Goal: Information Seeking & Learning: Find specific fact

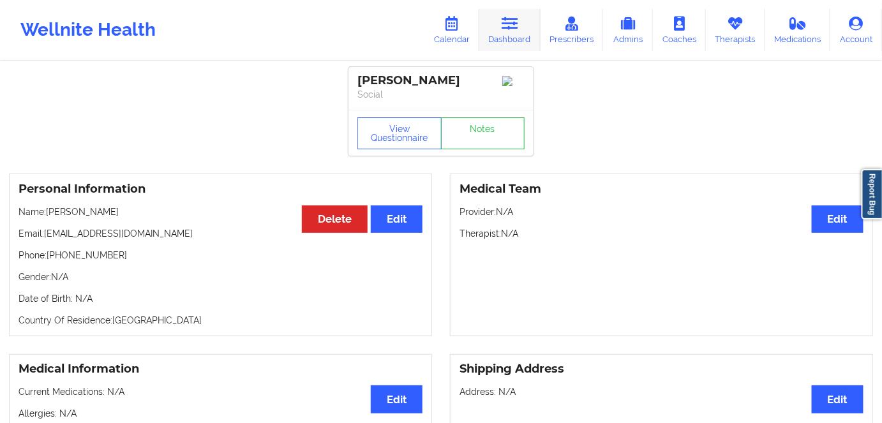
click at [506, 38] on link "Dashboard" at bounding box center [510, 30] width 61 height 42
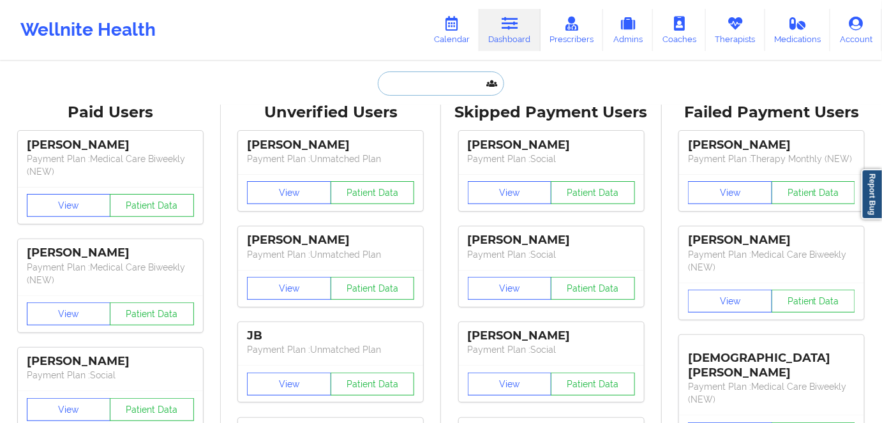
click at [435, 89] on input "text" at bounding box center [441, 84] width 126 height 24
paste input "[PERSON_NAME][EMAIL_ADDRESS][PERSON_NAME][DOMAIN_NAME]"
type input "[PERSON_NAME][EMAIL_ADDRESS][PERSON_NAME][DOMAIN_NAME]"
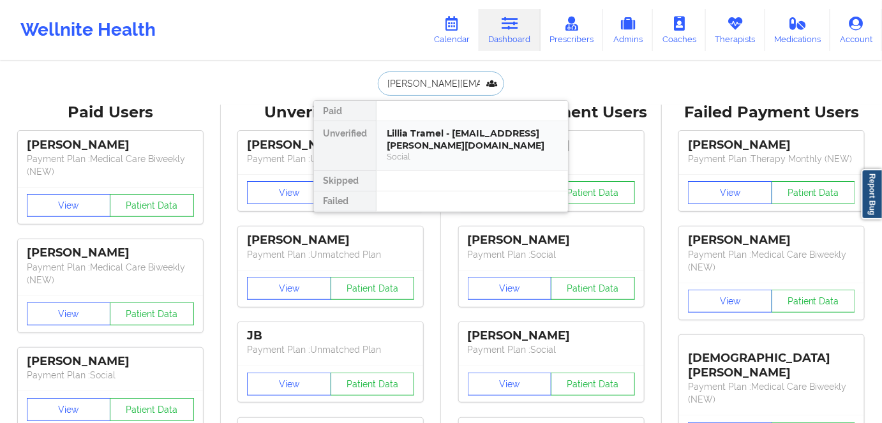
click at [453, 149] on div "Lillia Tramel - [EMAIL_ADDRESS][PERSON_NAME][DOMAIN_NAME]" at bounding box center [472, 140] width 171 height 24
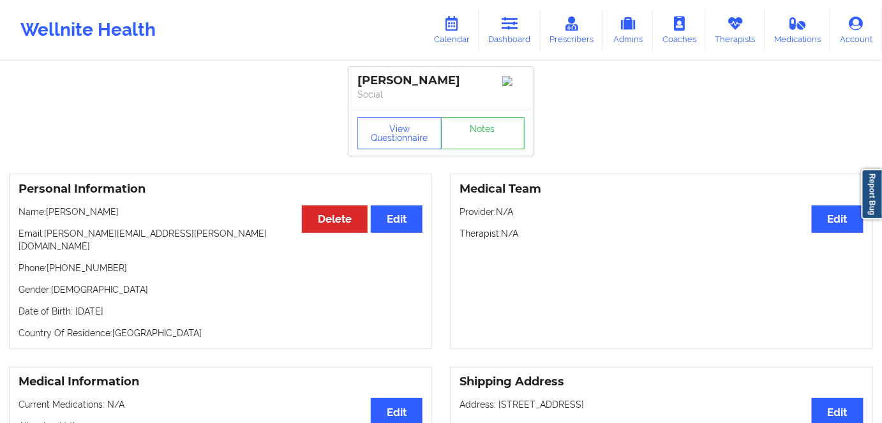
click at [398, 119] on div "View Questionnaire Notes" at bounding box center [441, 133] width 185 height 46
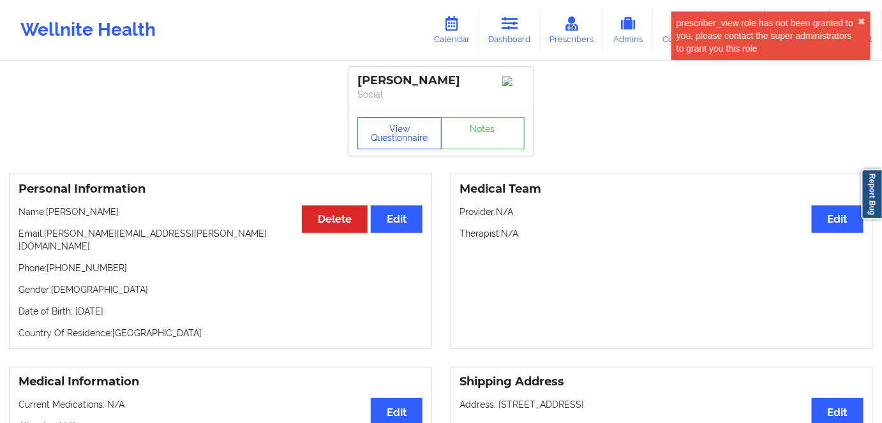
click at [407, 140] on button "View Questionnaire" at bounding box center [400, 133] width 84 height 32
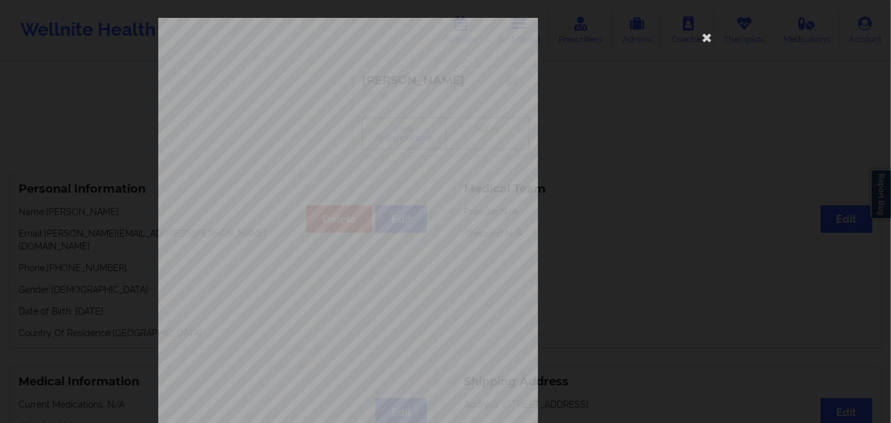
scroll to position [185, 0]
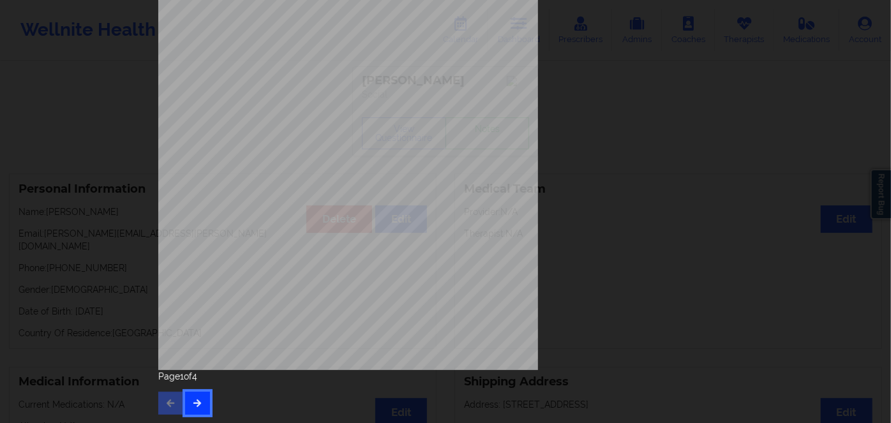
click at [193, 402] on icon "button" at bounding box center [197, 403] width 11 height 8
click at [198, 409] on button "button" at bounding box center [197, 403] width 25 height 23
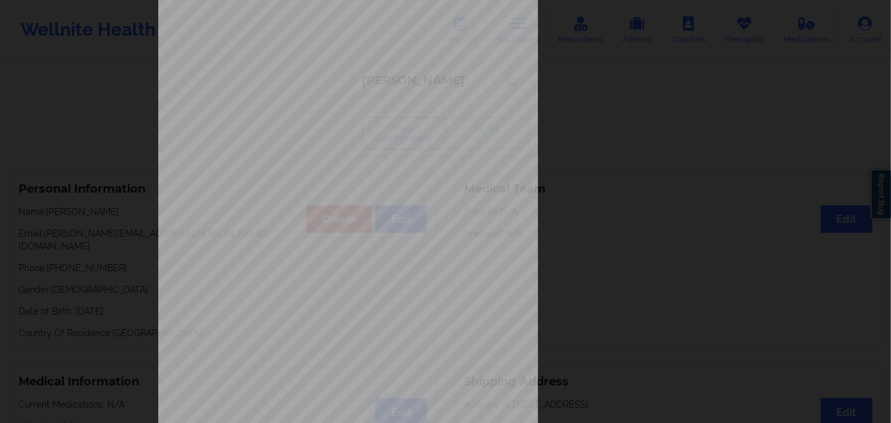
scroll to position [0, 0]
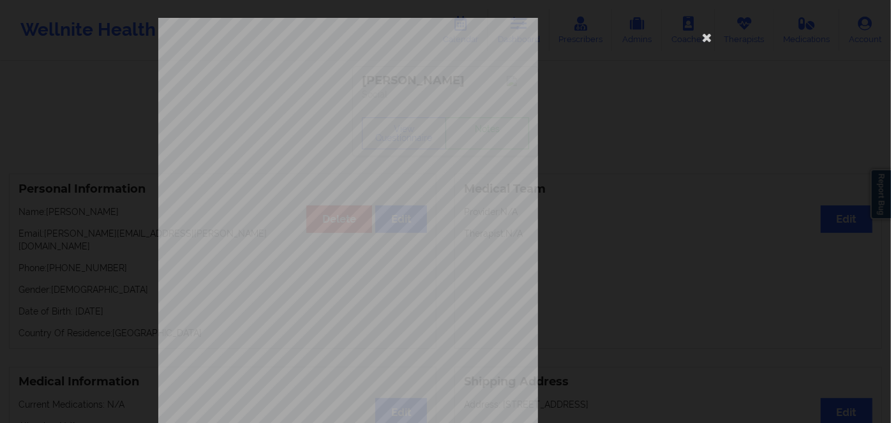
click at [322, 101] on span "Ofaan7545236" at bounding box center [310, 99] width 38 height 6
copy span "Ofaan7545236"
